Goal: Information Seeking & Learning: Understand process/instructions

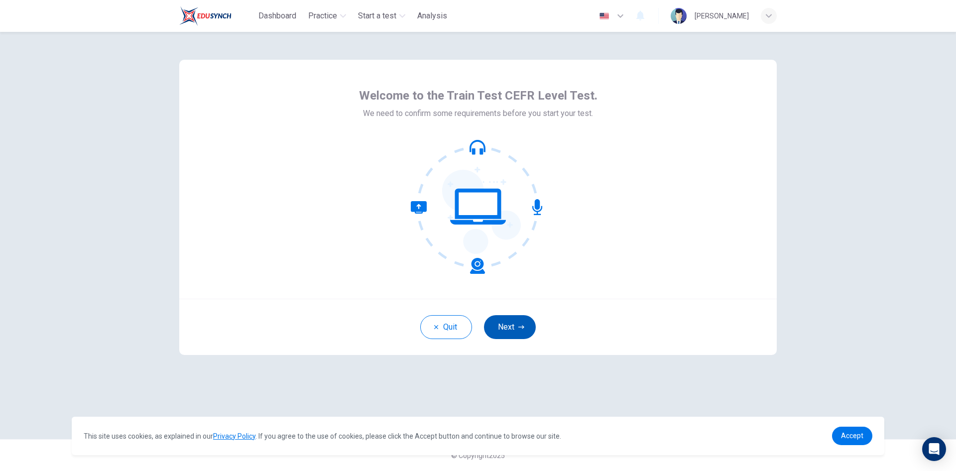
click at [518, 328] on icon "button" at bounding box center [521, 327] width 6 height 6
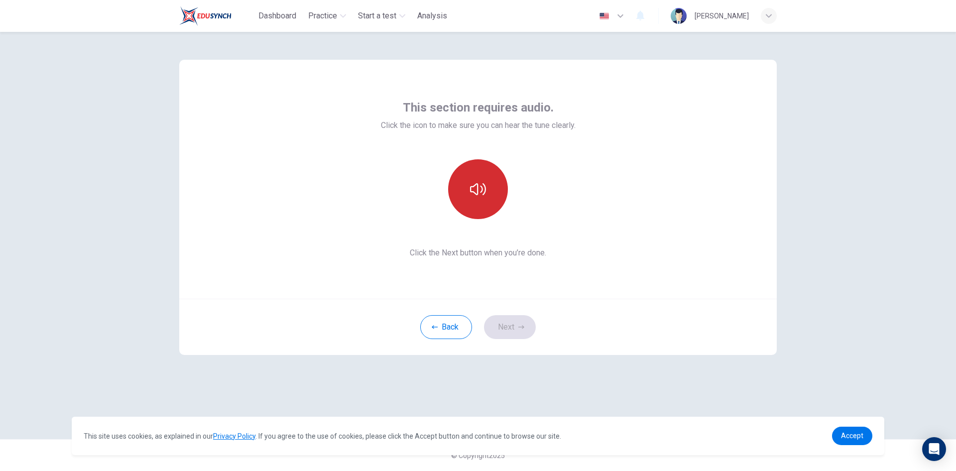
click at [475, 189] on icon "button" at bounding box center [478, 189] width 16 height 16
click at [476, 189] on icon "button" at bounding box center [478, 189] width 16 height 16
click at [482, 194] on icon "button" at bounding box center [478, 189] width 16 height 16
click at [466, 197] on button "button" at bounding box center [478, 189] width 60 height 60
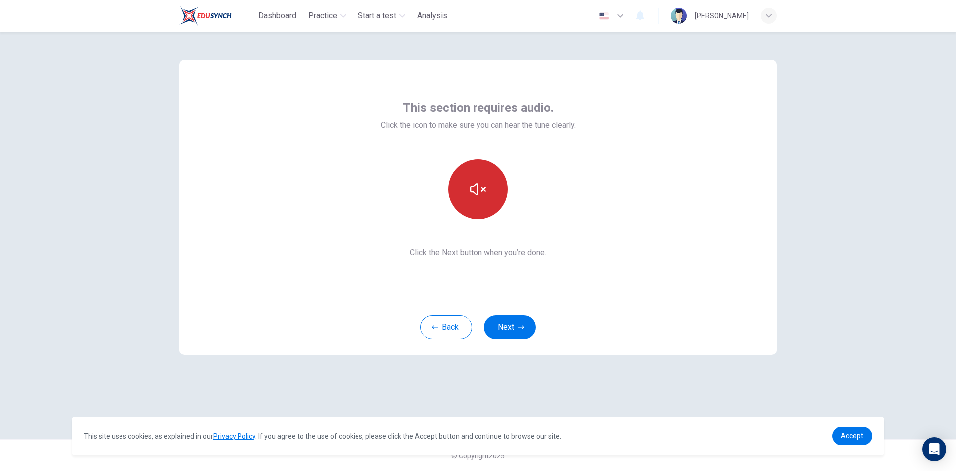
click at [476, 192] on icon "button" at bounding box center [478, 189] width 16 height 16
click at [483, 196] on icon "button" at bounding box center [478, 189] width 16 height 16
click at [483, 189] on icon "button" at bounding box center [478, 189] width 16 height 12
click at [481, 188] on icon "button" at bounding box center [478, 189] width 16 height 16
click at [481, 193] on icon "button" at bounding box center [478, 189] width 16 height 16
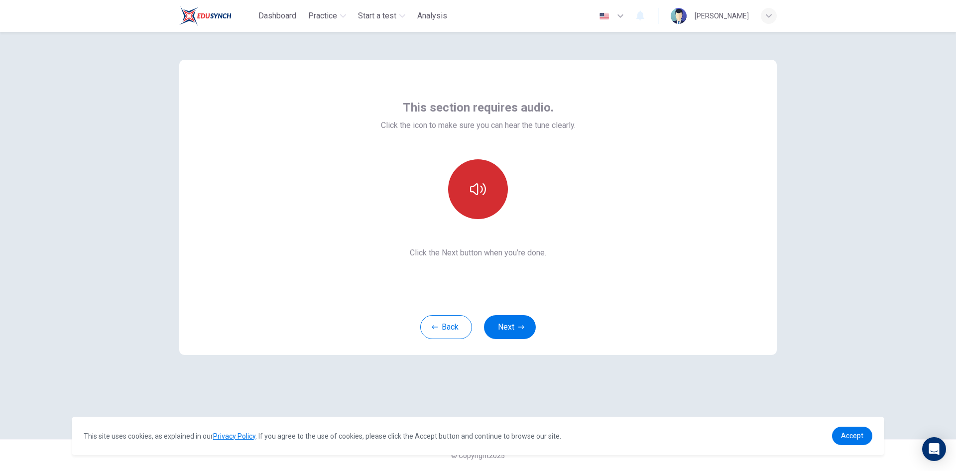
click at [481, 193] on icon "button" at bounding box center [478, 189] width 16 height 12
click at [481, 193] on icon "button" at bounding box center [478, 189] width 16 height 16
click at [491, 191] on button "button" at bounding box center [478, 189] width 60 height 60
click at [481, 192] on icon "button" at bounding box center [478, 189] width 16 height 16
click at [481, 192] on icon "button" at bounding box center [478, 189] width 16 height 12
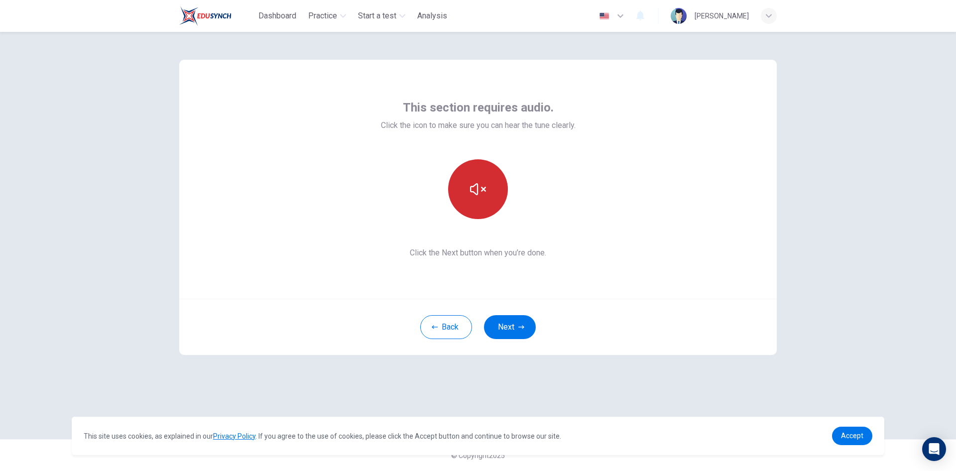
click at [481, 192] on icon "button" at bounding box center [478, 189] width 16 height 16
click at [474, 192] on icon "button" at bounding box center [478, 189] width 16 height 16
click at [479, 192] on icon "button" at bounding box center [478, 189] width 16 height 16
click at [464, 191] on button "button" at bounding box center [478, 189] width 60 height 60
click at [501, 189] on button "button" at bounding box center [478, 189] width 60 height 60
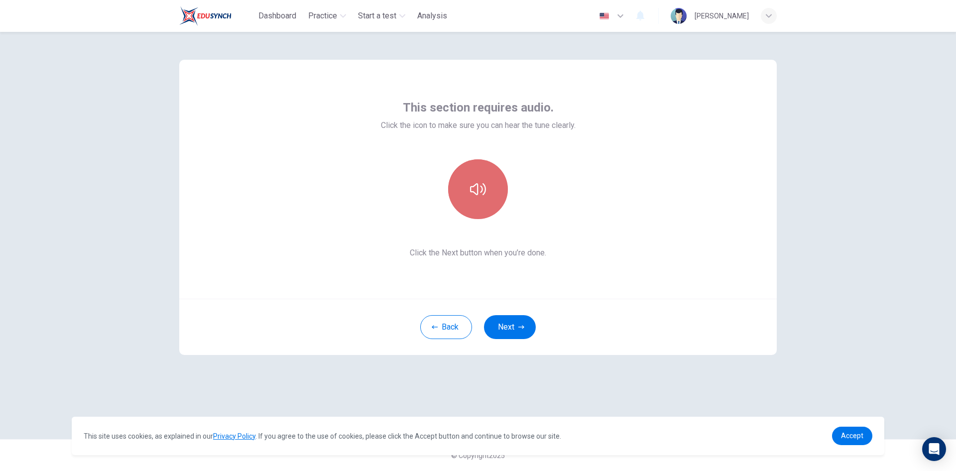
click at [482, 191] on icon "button" at bounding box center [478, 189] width 16 height 12
click at [481, 182] on icon "button" at bounding box center [478, 189] width 16 height 16
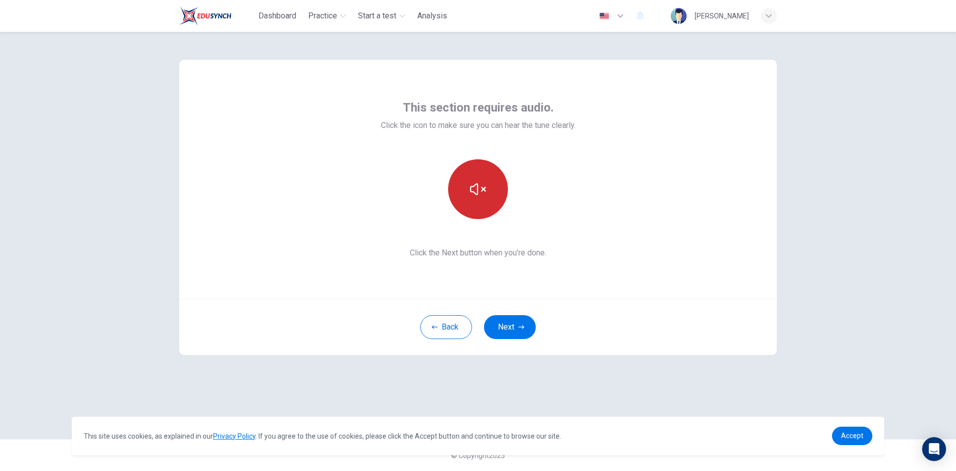
click at [490, 191] on button "button" at bounding box center [478, 189] width 60 height 60
click at [483, 181] on icon "button" at bounding box center [478, 189] width 16 height 16
click at [492, 191] on button "button" at bounding box center [478, 189] width 60 height 60
drag, startPoint x: 469, startPoint y: 185, endPoint x: 511, endPoint y: 206, distance: 46.5
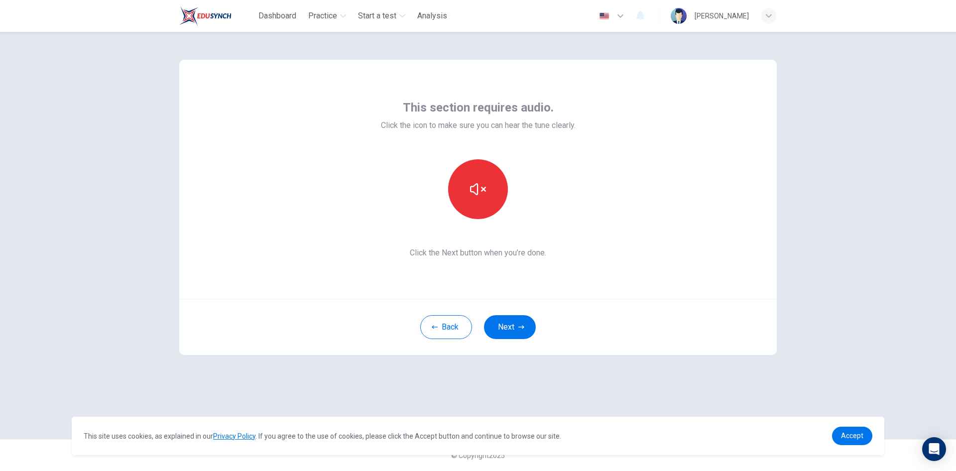
click at [473, 185] on icon "button" at bounding box center [478, 189] width 16 height 16
click at [460, 170] on button "button" at bounding box center [478, 189] width 60 height 60
click at [469, 182] on button "button" at bounding box center [478, 189] width 60 height 60
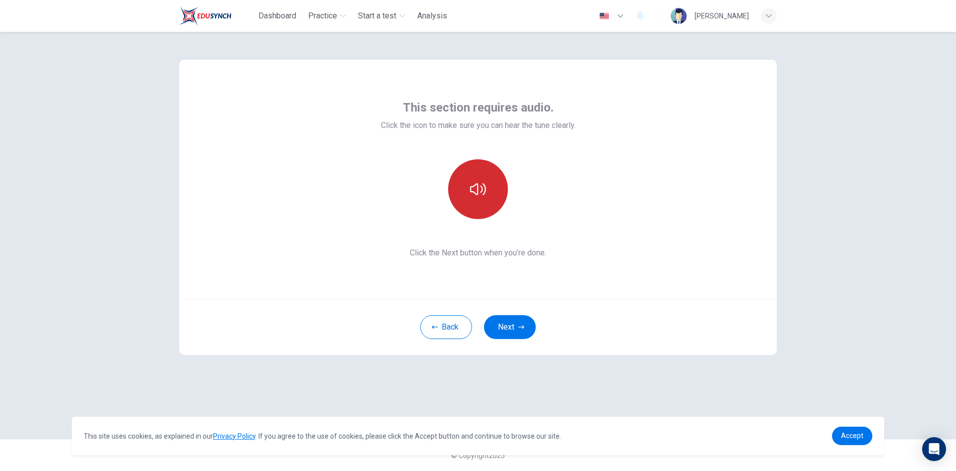
click at [487, 186] on button "button" at bounding box center [478, 189] width 60 height 60
click at [497, 187] on button "button" at bounding box center [478, 189] width 60 height 60
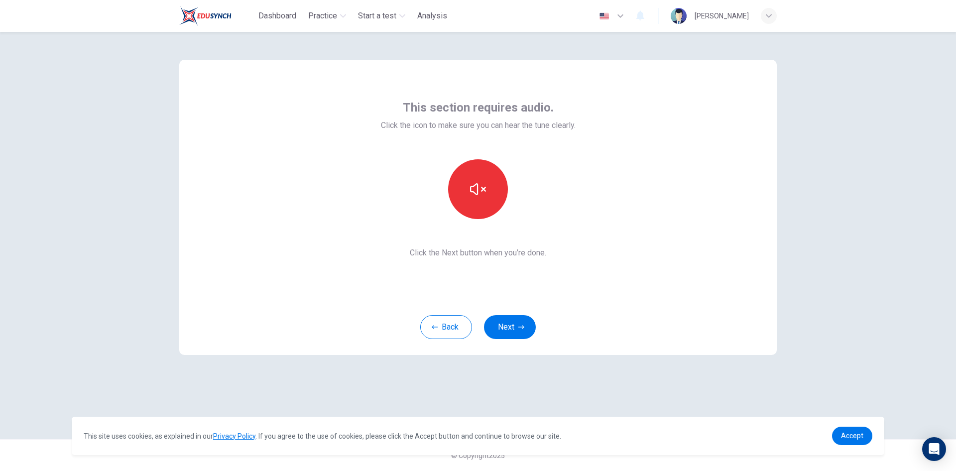
click at [879, 231] on div "This section requires audio. Click the icon to make sure you can hear the tune …" at bounding box center [478, 251] width 956 height 439
click at [485, 194] on icon "button" at bounding box center [478, 189] width 16 height 16
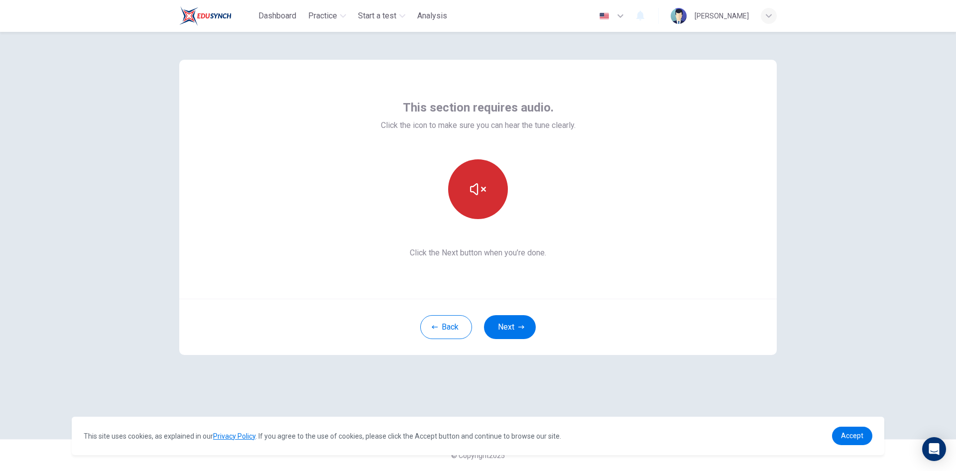
click at [485, 194] on icon "button" at bounding box center [478, 189] width 16 height 16
click at [488, 195] on button "button" at bounding box center [478, 189] width 60 height 60
click at [494, 194] on button "button" at bounding box center [478, 189] width 60 height 60
drag, startPoint x: 495, startPoint y: 190, endPoint x: 495, endPoint y: 200, distance: 9.5
click at [495, 200] on button "button" at bounding box center [478, 189] width 60 height 60
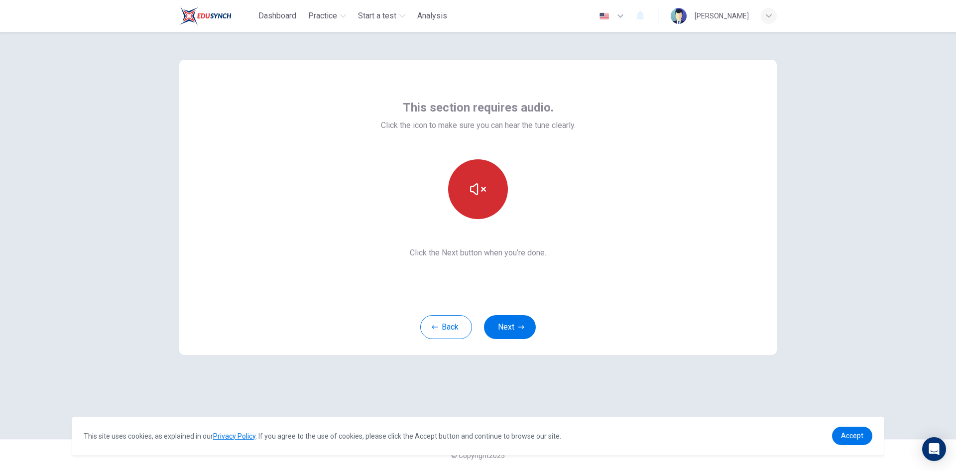
click at [496, 200] on button "button" at bounding box center [478, 189] width 60 height 60
click at [493, 201] on button "button" at bounding box center [478, 189] width 60 height 60
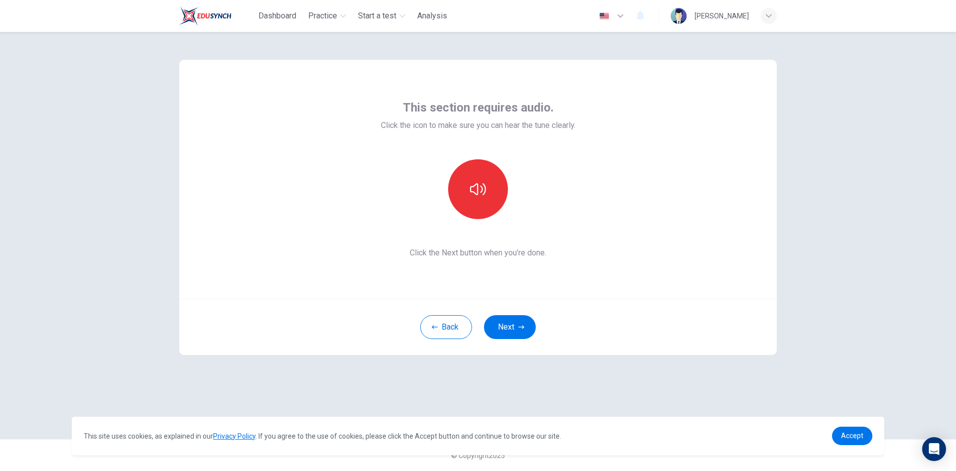
click at [901, 201] on div "This section requires audio. Click the icon to make sure you can hear the tune …" at bounding box center [478, 251] width 956 height 439
click at [767, 17] on icon "button" at bounding box center [769, 16] width 6 height 6
